Goal: Find specific page/section: Locate a particular part of the current website

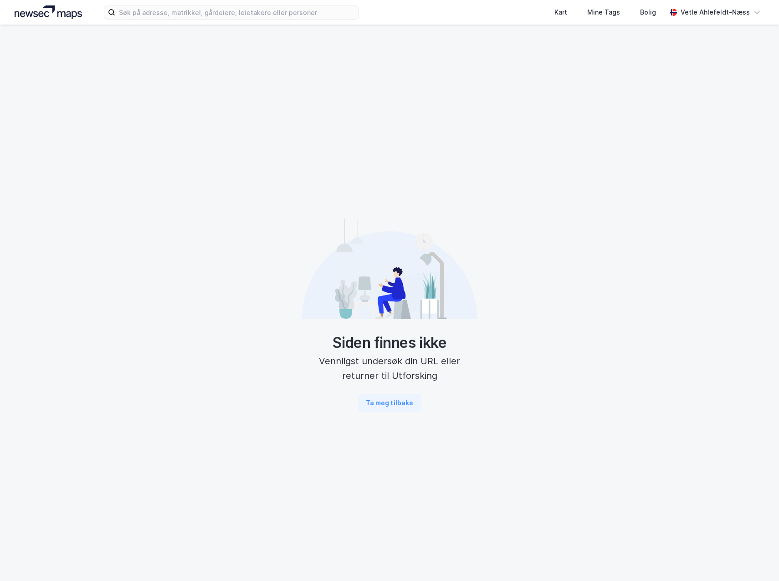
click at [322, 240] on icon at bounding box center [389, 269] width 175 height 101
click at [41, 17] on img at bounding box center [48, 12] width 67 height 14
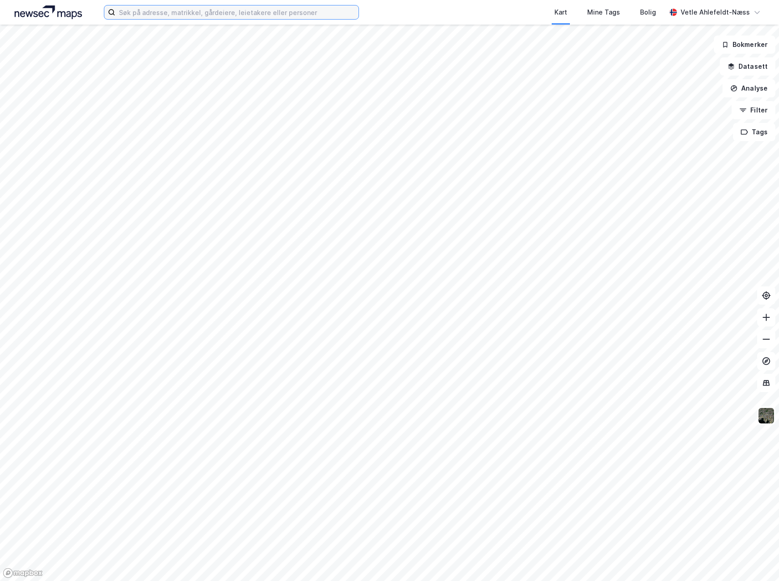
click at [213, 12] on input at bounding box center [236, 12] width 243 height 14
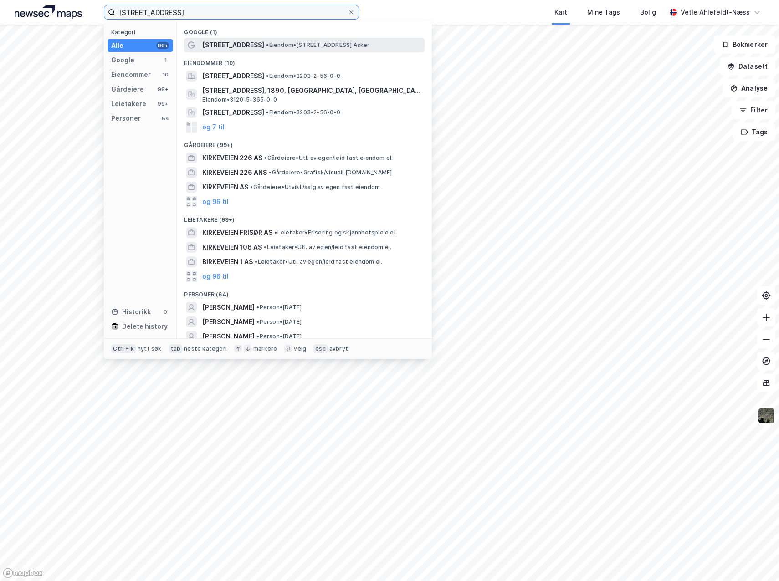
type input "[STREET_ADDRESS]"
click at [266, 45] on span "• Eiendom • [STREET_ADDRESS] [GEOGRAPHIC_DATA]" at bounding box center [317, 44] width 103 height 7
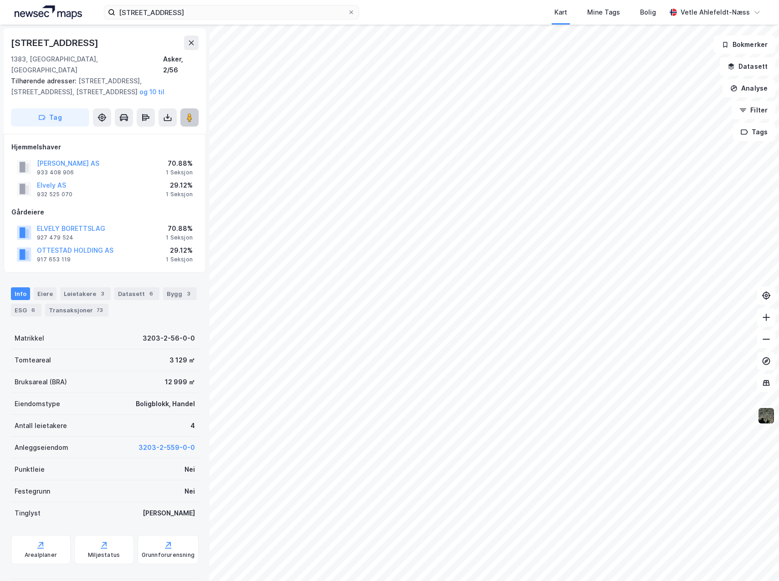
click at [198, 109] on button at bounding box center [189, 117] width 18 height 18
